Goal: Task Accomplishment & Management: Use online tool/utility

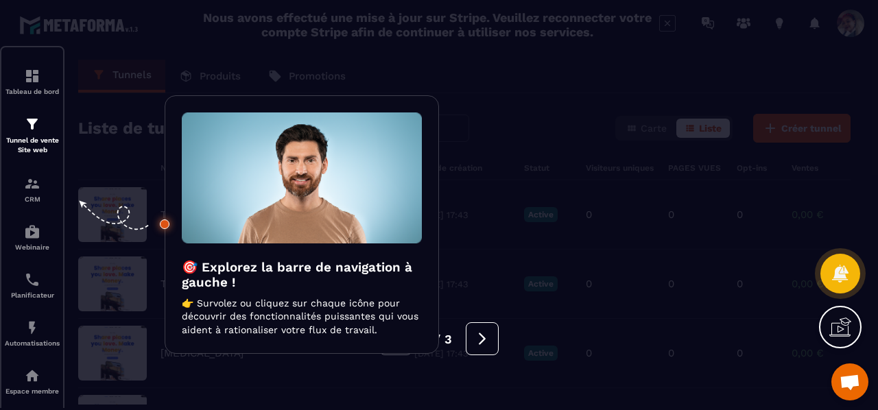
click at [491, 270] on div at bounding box center [439, 205] width 878 height 410
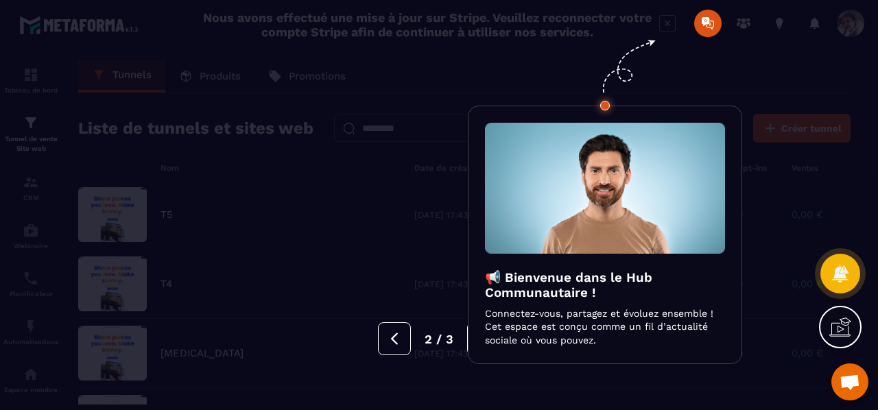
click at [453, 252] on div at bounding box center [439, 205] width 878 height 410
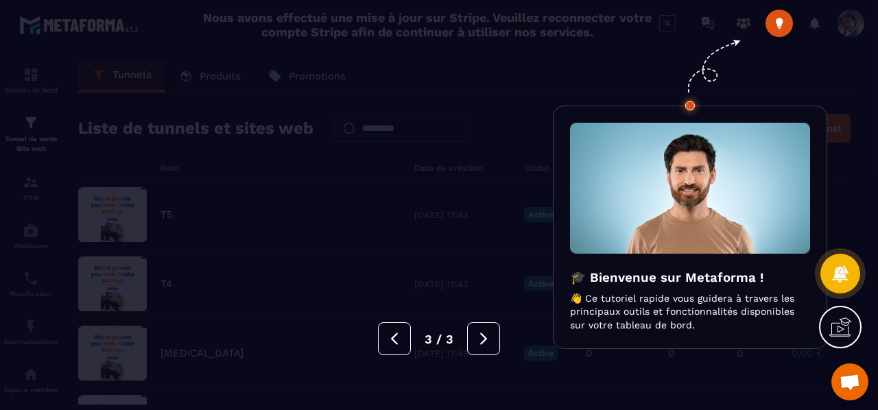
click at [453, 252] on div at bounding box center [439, 205] width 878 height 410
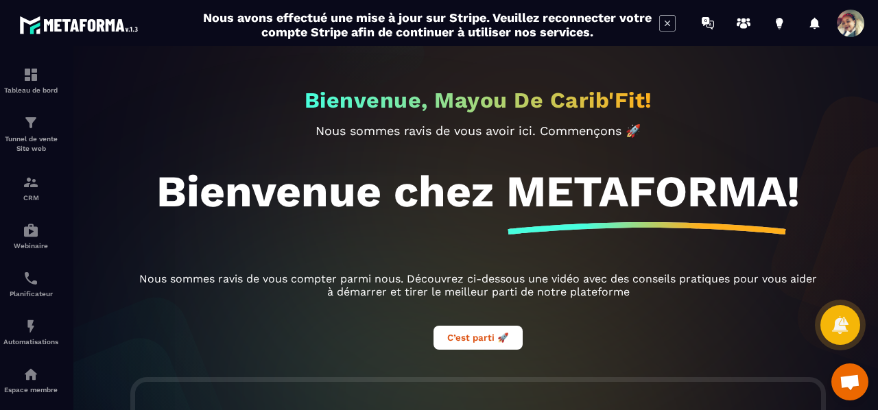
click at [0, 0] on img at bounding box center [0, 0] width 0 height 0
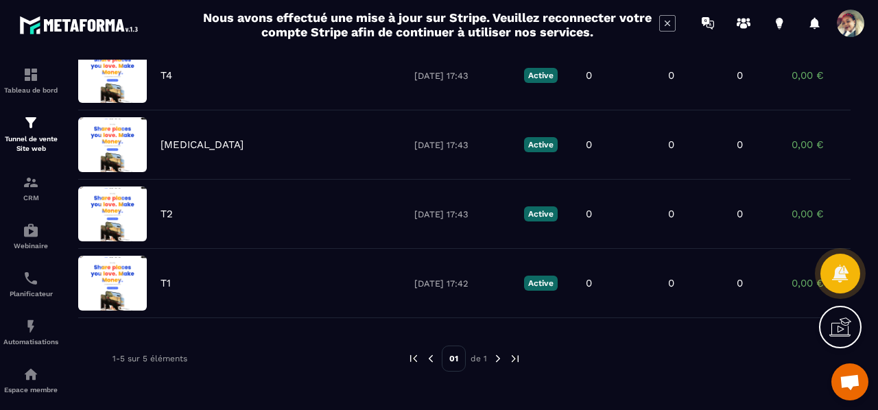
scroll to position [217, 0]
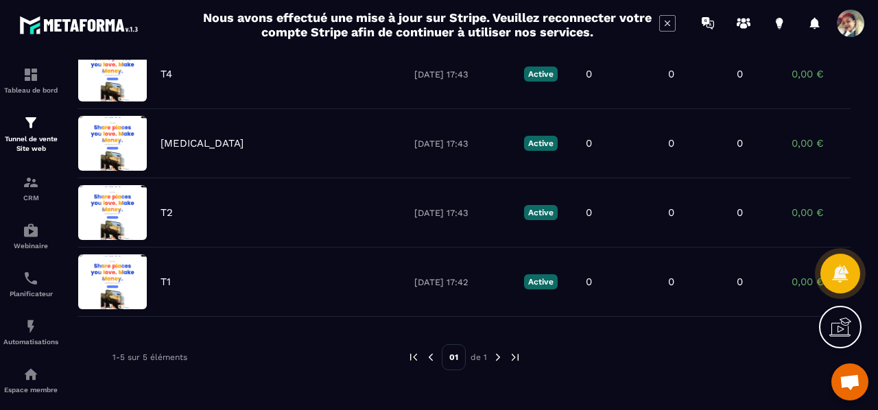
click at [224, 281] on div "T1 [DATE] 17:42 Active 0 0 0 0,00 € 0" at bounding box center [464, 282] width 772 height 69
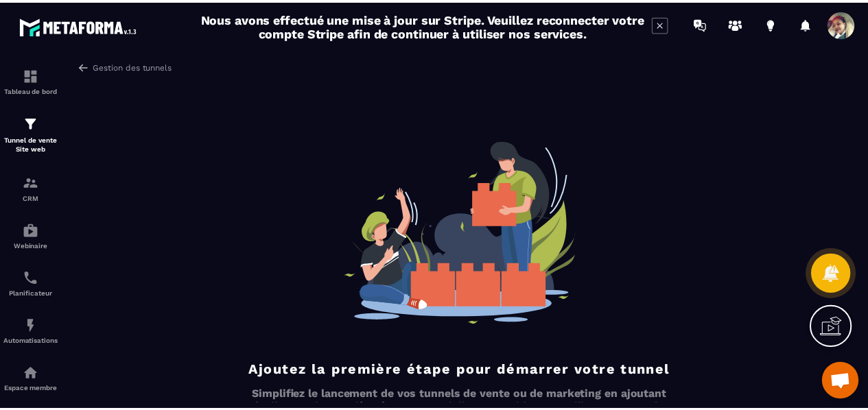
scroll to position [84, 0]
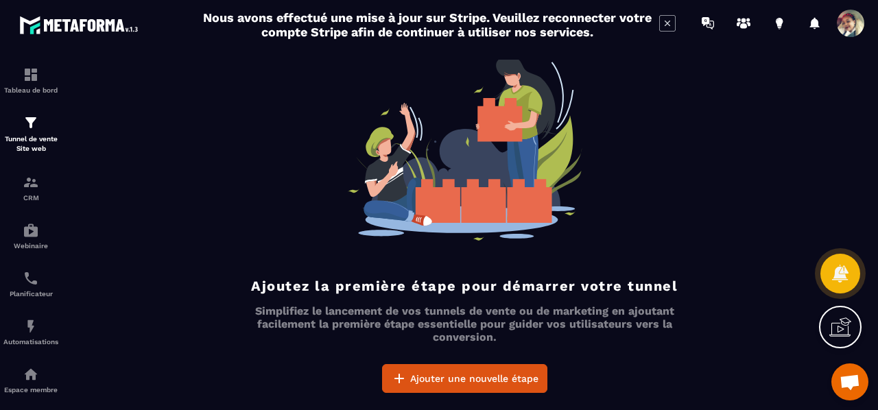
click at [445, 382] on span "Ajouter une nouvelle étape" at bounding box center [474, 379] width 128 height 14
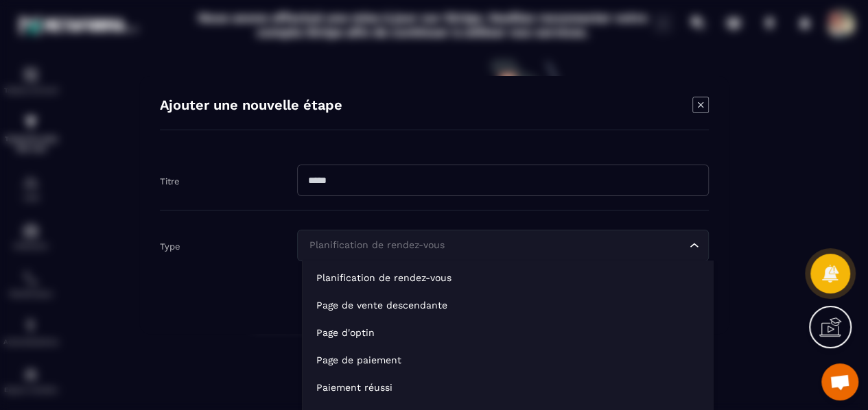
click at [416, 246] on div "Planification de rendez-vous" at bounding box center [496, 245] width 383 height 15
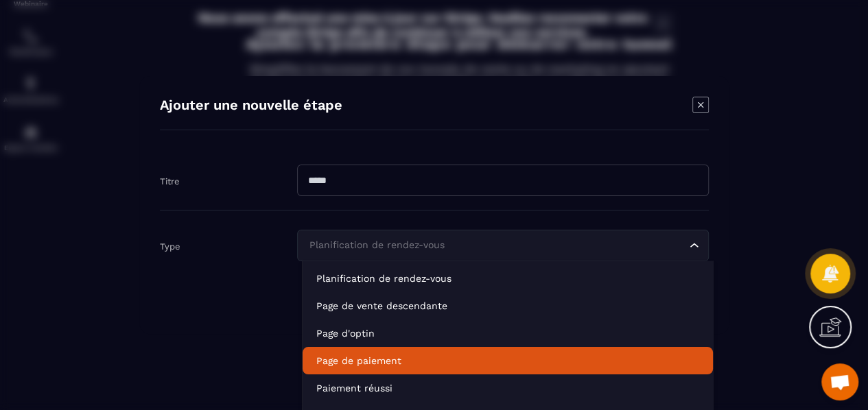
scroll to position [96, 0]
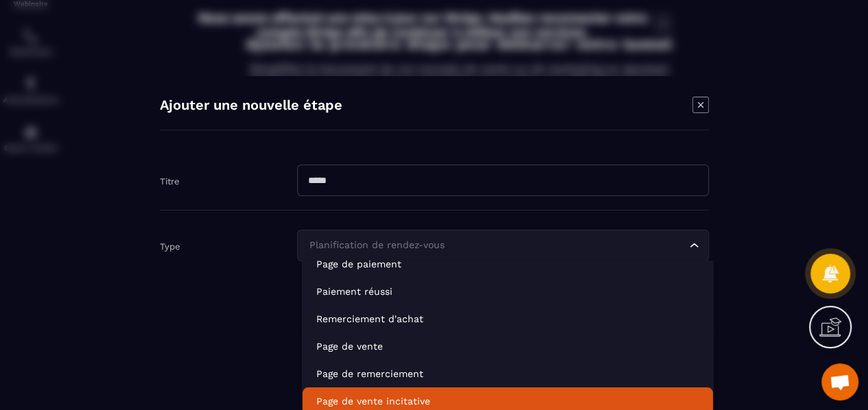
click at [480, 396] on p "Page de vente incitative" at bounding box center [507, 401] width 383 height 14
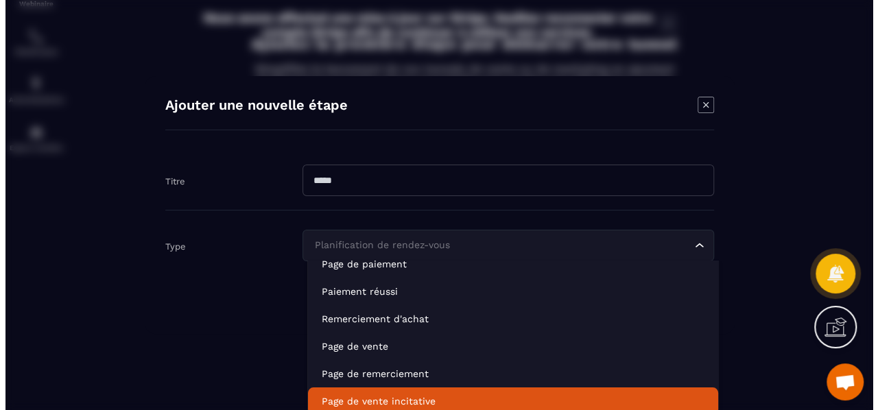
scroll to position [0, 0]
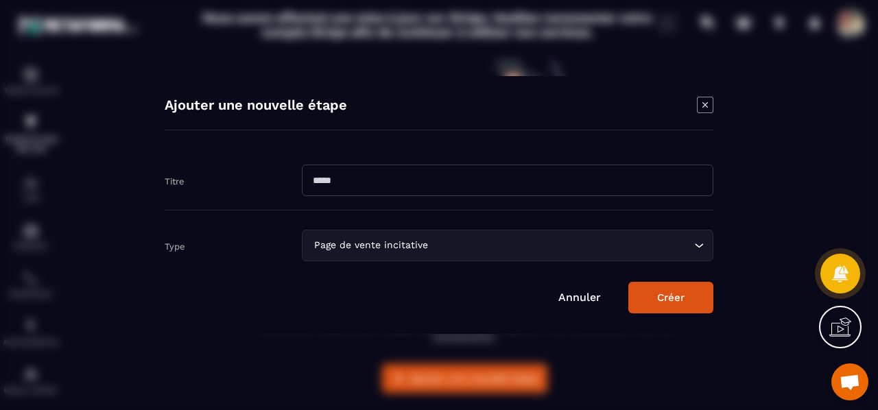
click at [408, 174] on input "Modal window" at bounding box center [508, 181] width 412 height 32
type input "*****"
click at [653, 292] on button "Créer" at bounding box center [670, 298] width 85 height 32
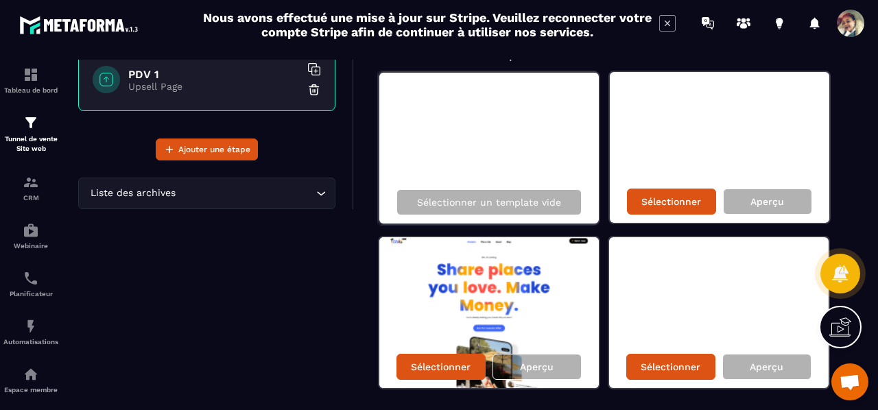
scroll to position [107, 0]
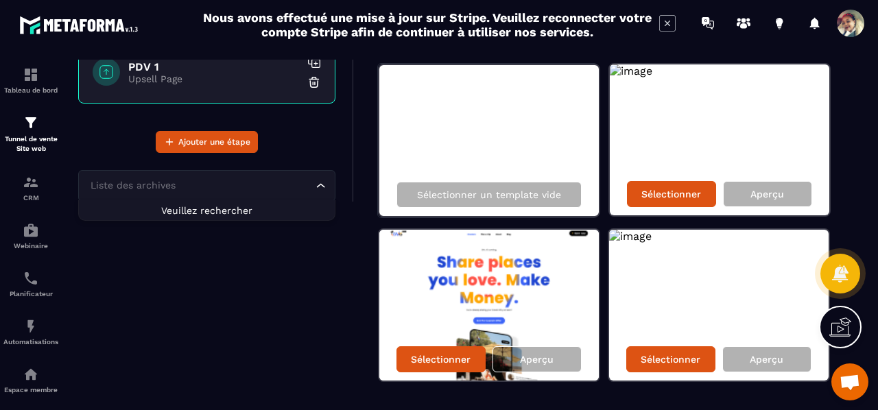
click at [303, 187] on input "Search for option" at bounding box center [200, 185] width 226 height 15
click at [533, 366] on div "Aperçu" at bounding box center [537, 359] width 89 height 26
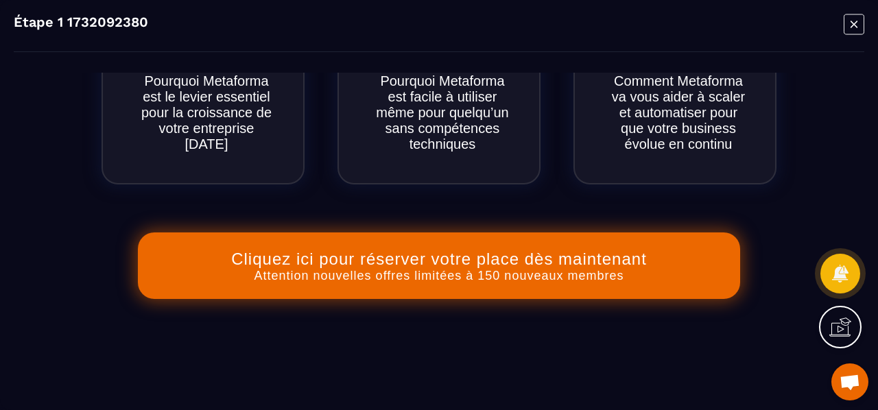
scroll to position [892, 0]
click at [857, 35] on icon "Modal window" at bounding box center [854, 24] width 21 height 21
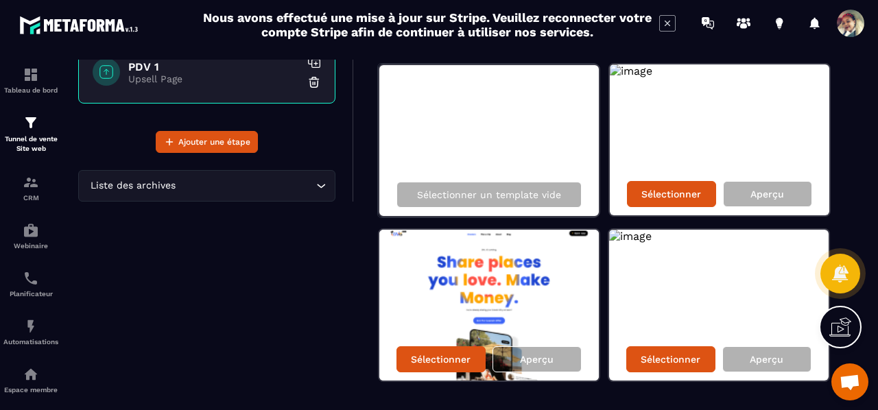
click at [772, 194] on p "Aperçu" at bounding box center [768, 194] width 34 height 11
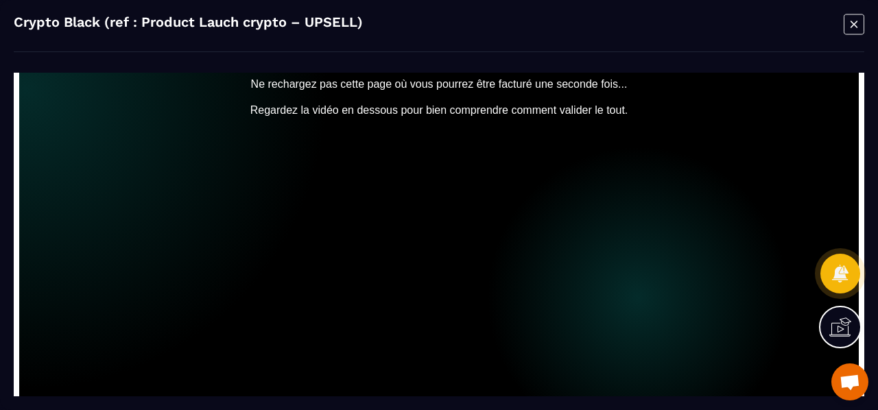
scroll to position [0, 0]
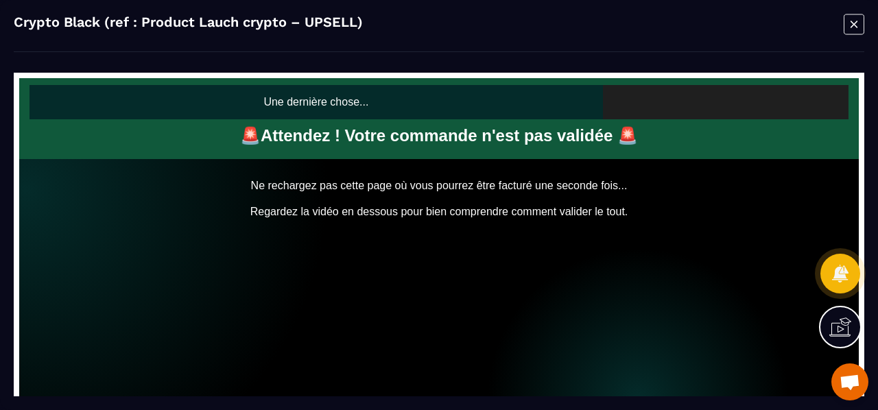
click at [856, 31] on icon "Modal window" at bounding box center [854, 24] width 21 height 21
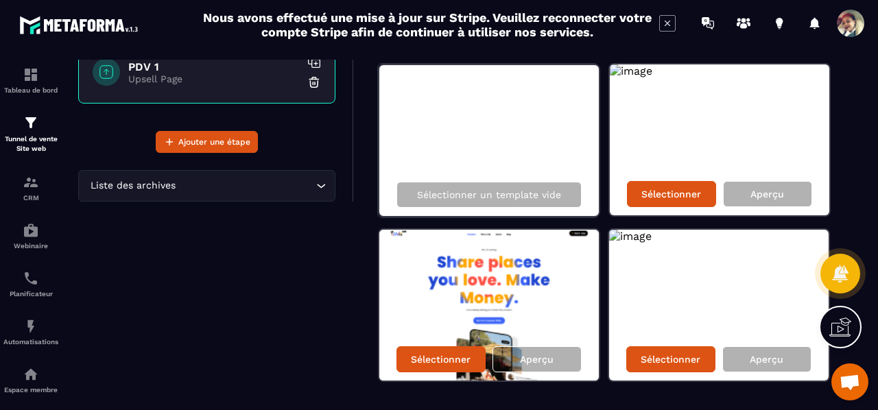
click at [752, 363] on p "Aperçu" at bounding box center [767, 359] width 34 height 11
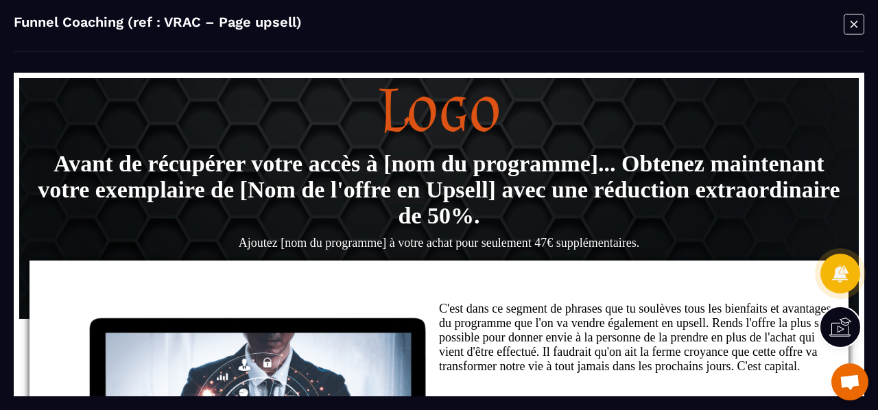
click at [845, 23] on icon "Modal window" at bounding box center [854, 24] width 21 height 21
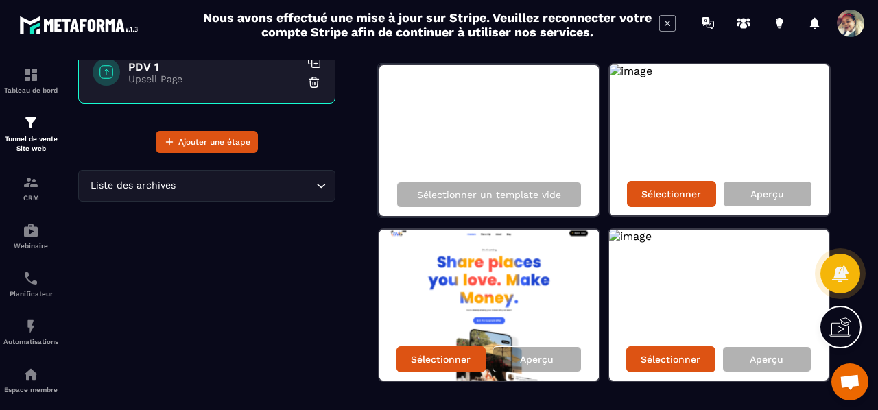
click at [543, 362] on p "Aperçu" at bounding box center [537, 359] width 34 height 11
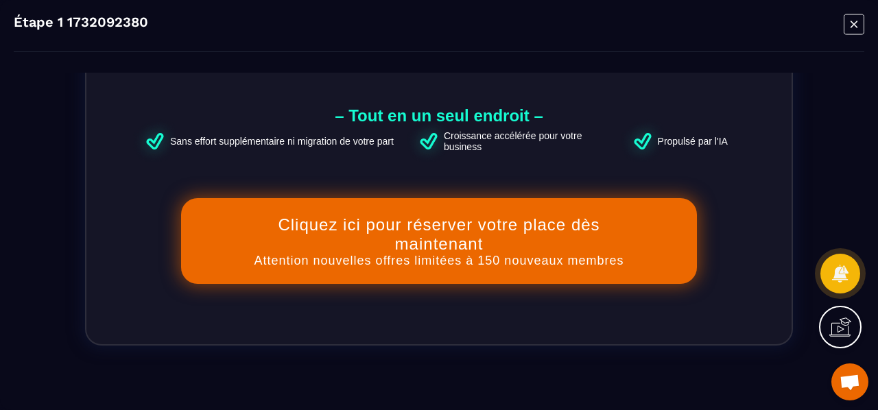
scroll to position [381, 0]
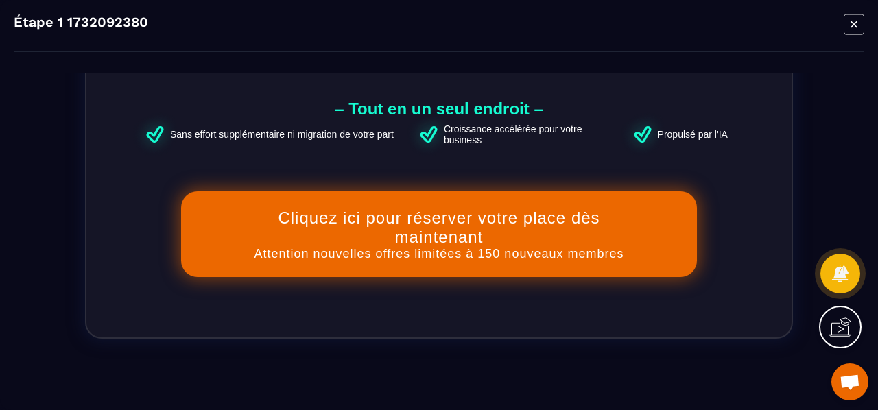
click at [858, 31] on icon "Modal window" at bounding box center [854, 24] width 21 height 21
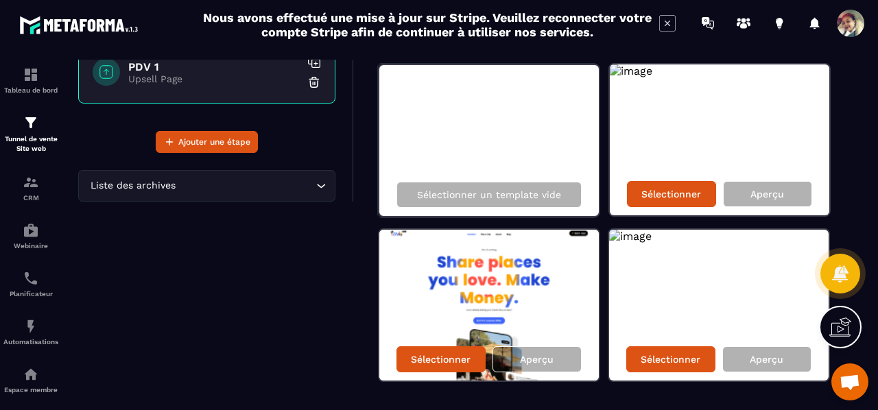
click at [464, 359] on p "Sélectionner" at bounding box center [441, 359] width 60 height 11
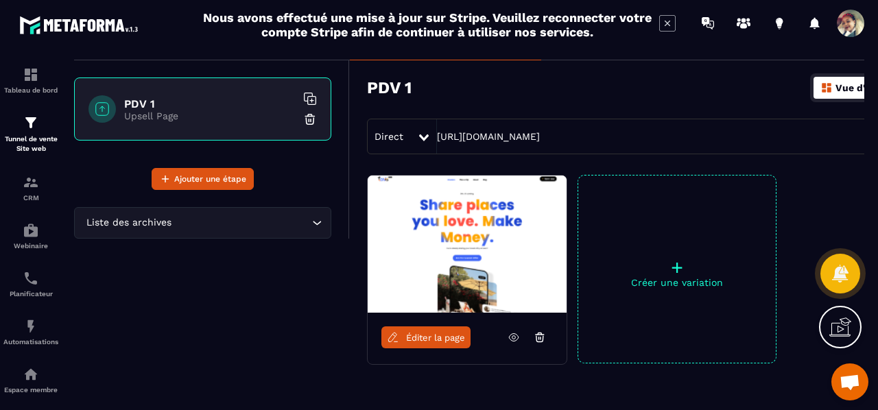
scroll to position [68, 4]
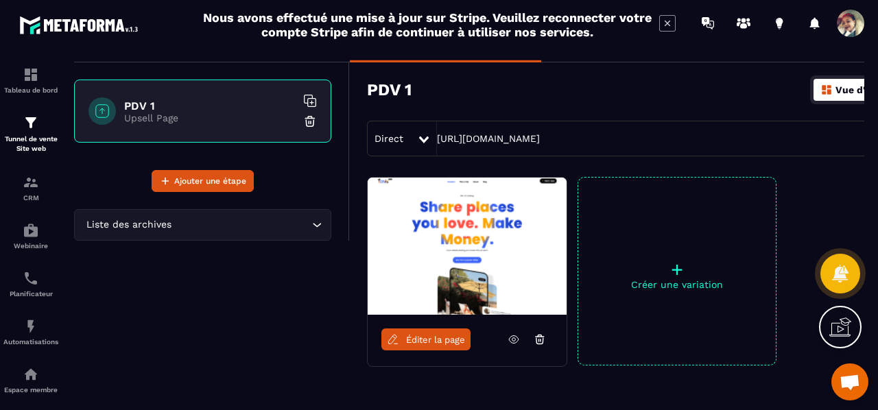
click at [421, 343] on span "Éditer la page" at bounding box center [435, 340] width 59 height 10
